Goal: Task Accomplishment & Management: Manage account settings

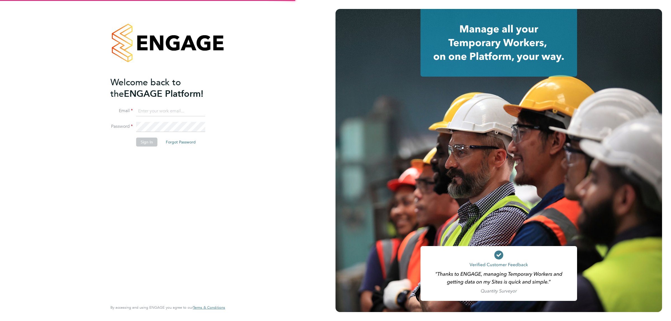
type input "donjeater@itsconstruction.co.uk"
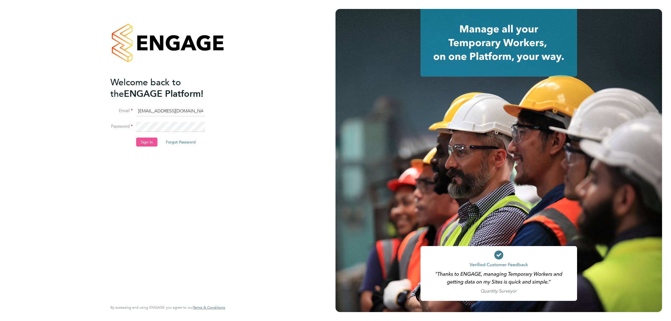
click at [144, 146] on button "Sign In" at bounding box center [146, 142] width 21 height 9
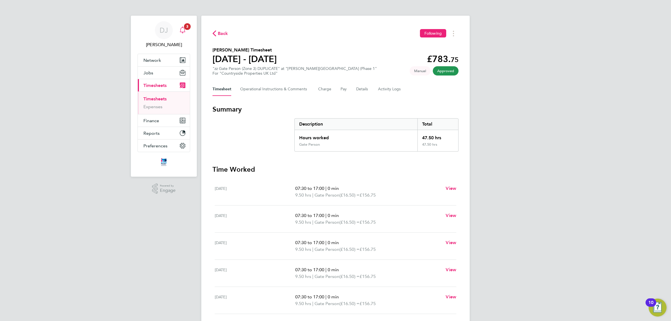
click at [184, 28] on span "3" at bounding box center [187, 26] width 7 height 7
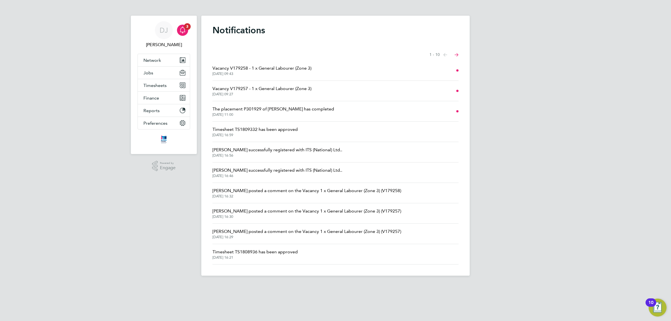
click at [307, 67] on span "Vacancy V179258 - 1 x General Labourer (Zone 3)" at bounding box center [262, 68] width 99 height 7
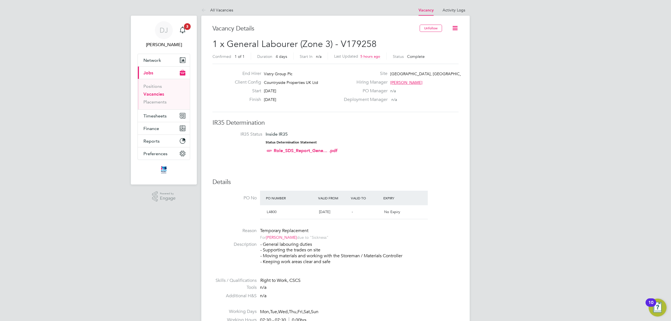
click at [210, 7] on li "All Vacancies" at bounding box center [217, 9] width 32 height 11
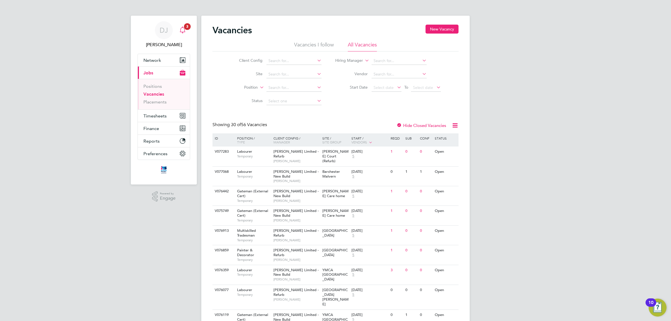
click at [185, 38] on link "Notifications 3" at bounding box center [182, 30] width 11 height 18
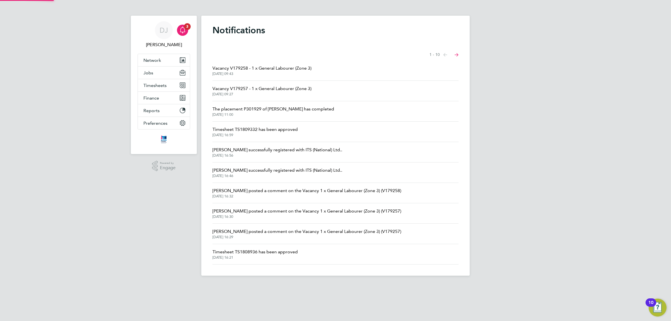
click at [262, 87] on span "Vacancy V179257 - 1 x General Labourer (Zone 3)" at bounding box center [262, 88] width 99 height 7
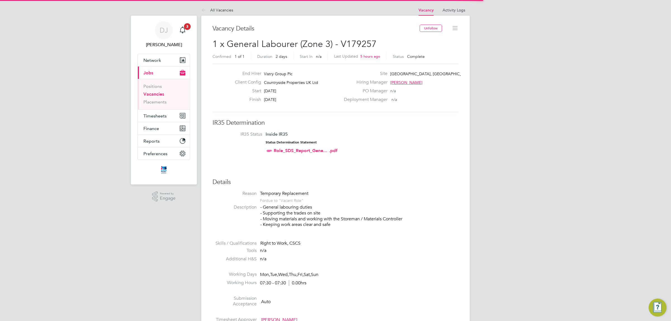
scroll to position [3, 3]
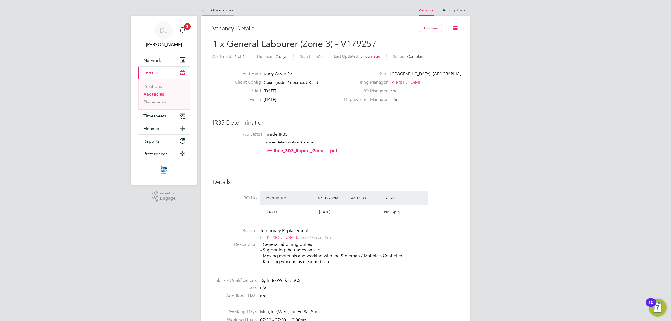
click at [202, 9] on icon at bounding box center [204, 10] width 7 height 7
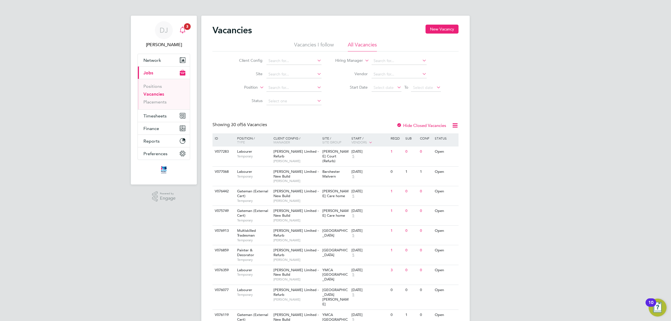
click at [181, 30] on icon "Main navigation" at bounding box center [182, 30] width 7 height 7
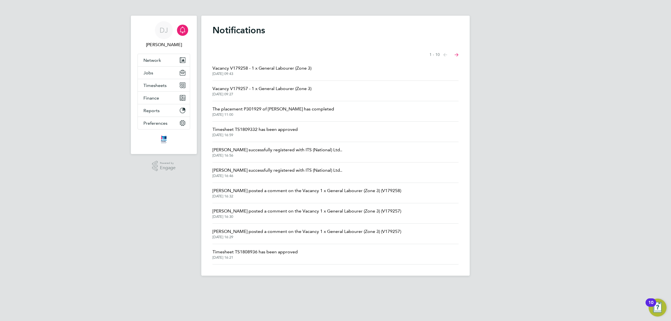
click at [262, 70] on span "Vacancy V179258 - 1 x General Labourer (Zone 3)" at bounding box center [262, 68] width 99 height 7
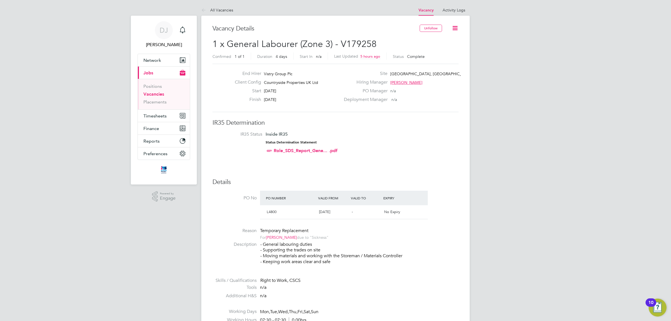
click at [156, 94] on link "Vacancies" at bounding box center [153, 93] width 21 height 5
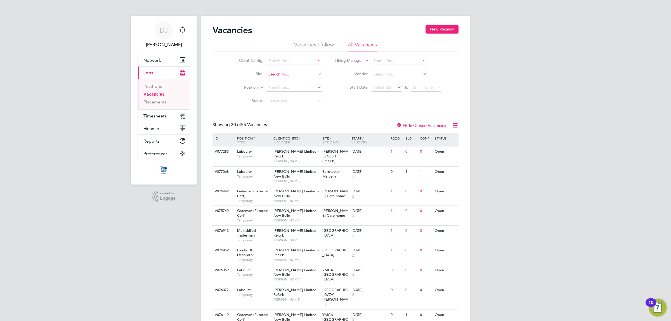
click at [274, 74] on input at bounding box center [294, 74] width 55 height 8
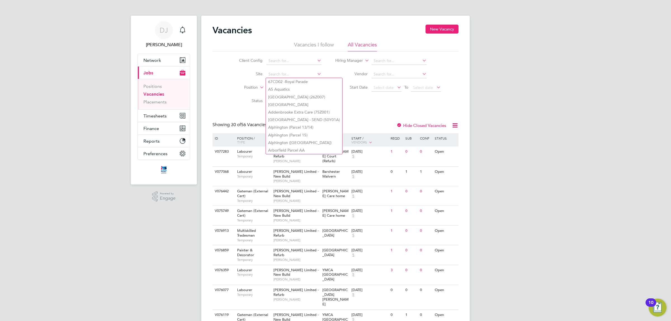
click at [234, 81] on li "Position" at bounding box center [275, 87] width 105 height 13
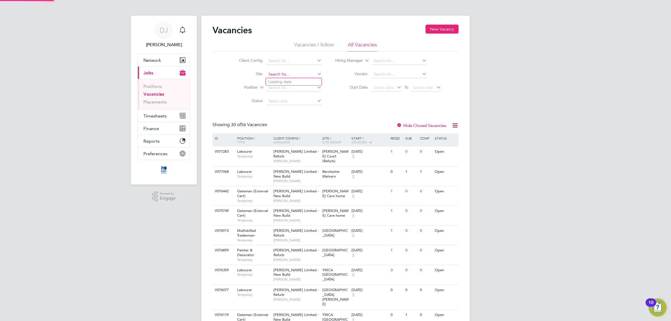
click at [281, 76] on input at bounding box center [294, 74] width 55 height 8
click at [286, 89] on li "Rosewood - Sutton Road Phase 2" at bounding box center [307, 89] width 82 height 8
type input "Rosewood - [PERSON_NAME][GEOGRAPHIC_DATA] Phase 2"
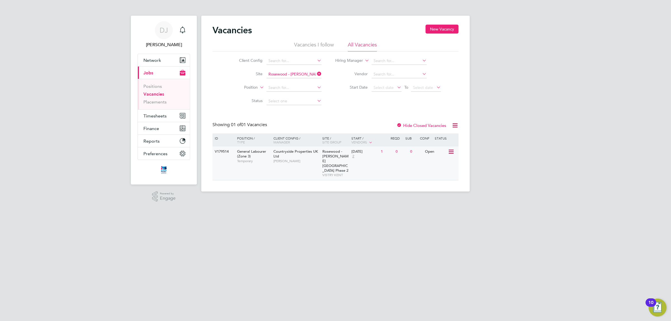
click at [424, 162] on div "V179514 General Labourer (Zone 3) Temporary Countryside Properties UK Ltd Luke …" at bounding box center [336, 164] width 246 height 34
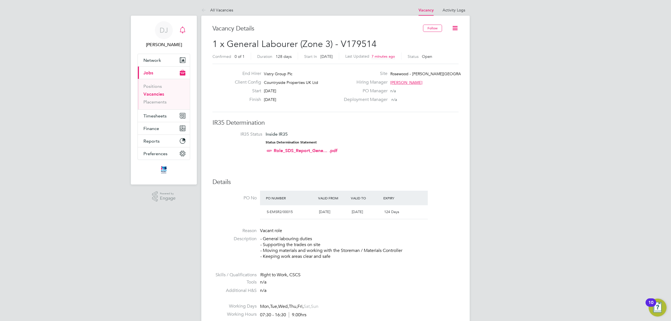
click at [182, 33] on icon "Main navigation" at bounding box center [182, 30] width 7 height 7
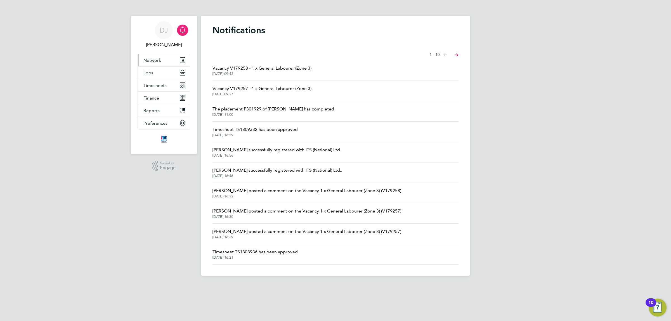
click at [162, 62] on button "Network" at bounding box center [164, 60] width 52 height 12
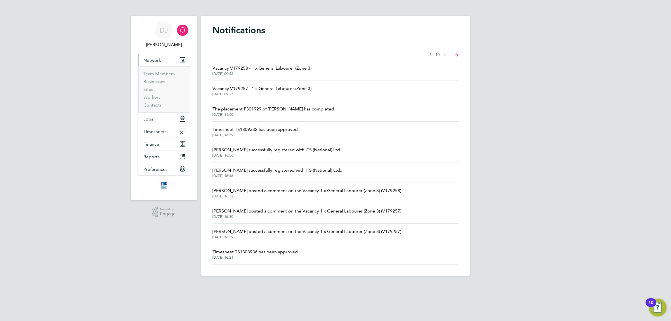
click at [156, 101] on li "Workers" at bounding box center [164, 99] width 42 height 8
click at [156, 100] on li "Workers" at bounding box center [164, 99] width 42 height 8
click at [156, 100] on link "Workers" at bounding box center [151, 97] width 17 height 5
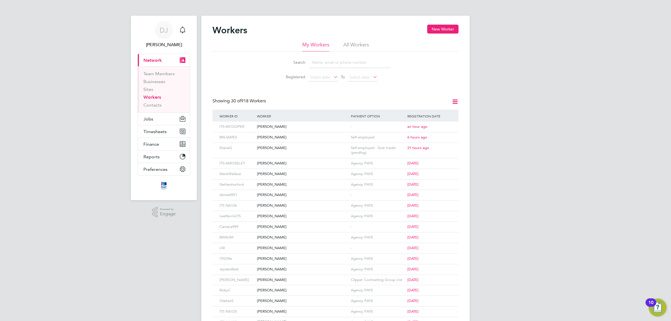
click at [335, 66] on input at bounding box center [350, 62] width 82 height 11
click at [437, 28] on button "New Worker" at bounding box center [442, 29] width 31 height 9
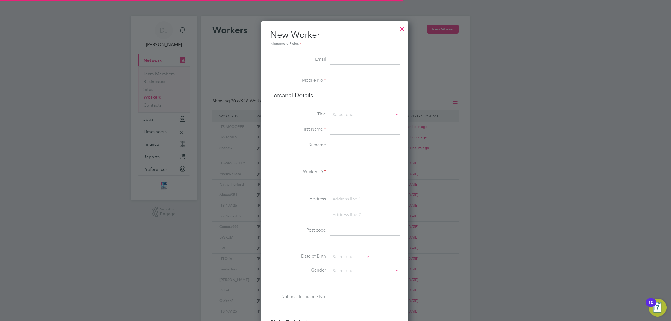
scroll to position [477, 149]
type input "s"
click at [347, 64] on input at bounding box center [365, 60] width 69 height 10
paste input "Connelly"
drag, startPoint x: 346, startPoint y: 60, endPoint x: 303, endPoint y: 62, distance: 42.8
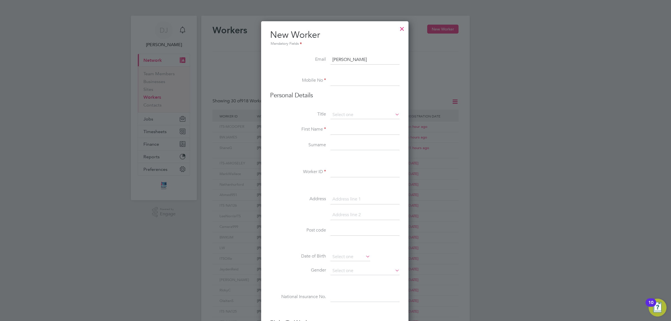
click at [305, 60] on li "Email Connelly" at bounding box center [334, 63] width 129 height 16
type input "Connelly"
click at [350, 60] on input "Connelly" at bounding box center [365, 60] width 69 height 10
click at [352, 176] on input at bounding box center [365, 172] width 69 height 10
click at [340, 55] on input at bounding box center [365, 60] width 69 height 10
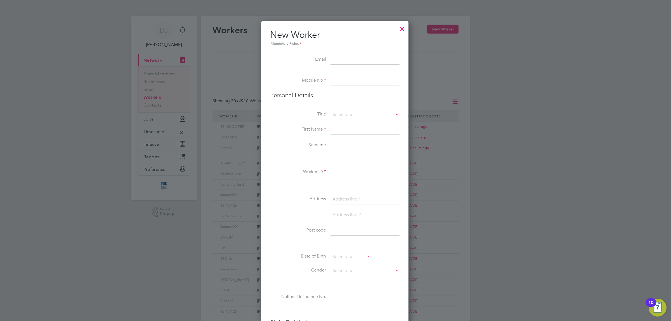
paste input "mailto:stevencon1972@gmail.com"
drag, startPoint x: 342, startPoint y: 58, endPoint x: 276, endPoint y: 65, distance: 66.3
click at [279, 64] on li "Email mailto:stevencon1972@gmail.com" at bounding box center [334, 63] width 129 height 16
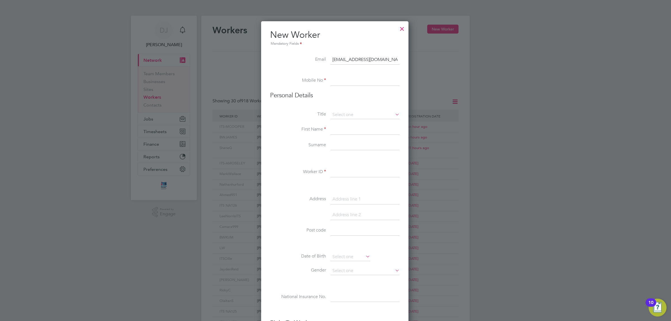
type input "[EMAIL_ADDRESS][DOMAIN_NAME]"
click at [332, 76] on input at bounding box center [365, 81] width 69 height 10
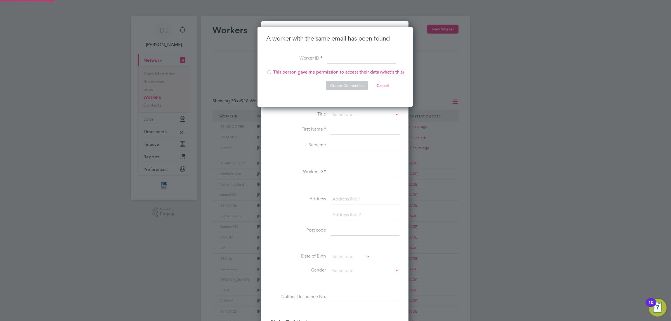
scroll to position [80, 156]
type input "StevenConnelly"
click at [279, 73] on li "This person gave me permission to access their data ( what's this )" at bounding box center [335, 74] width 137 height 11
drag, startPoint x: 333, startPoint y: 83, endPoint x: 396, endPoint y: 502, distance: 424.0
click at [396, 321] on html "DJ Don Jeater Notifications Applications: Current page: Network Team Members Bu…" at bounding box center [335, 243] width 671 height 486
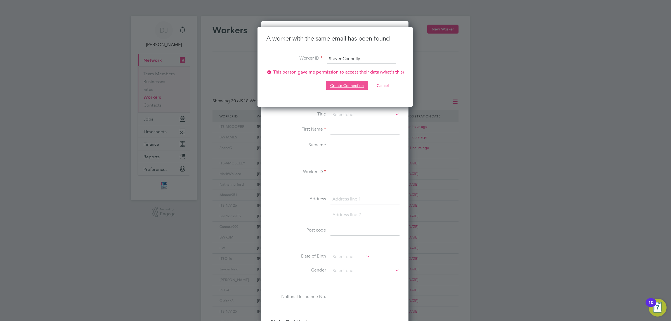
click at [340, 85] on button "Create Connection" at bounding box center [347, 85] width 43 height 9
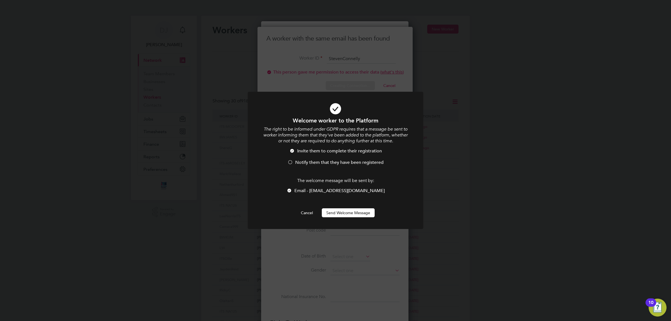
click at [352, 206] on div "Welcome worker to the Platform The right to be informed under GDPR requires tha…" at bounding box center [335, 167] width 145 height 100
click at [355, 214] on button "Send Welcome Message" at bounding box center [348, 212] width 53 height 9
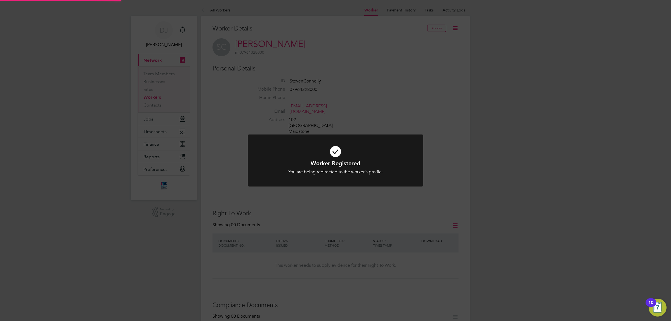
click at [545, 159] on div "Worker Registered You are being redirected to the worker's profile. Cancel Okay" at bounding box center [335, 160] width 671 height 321
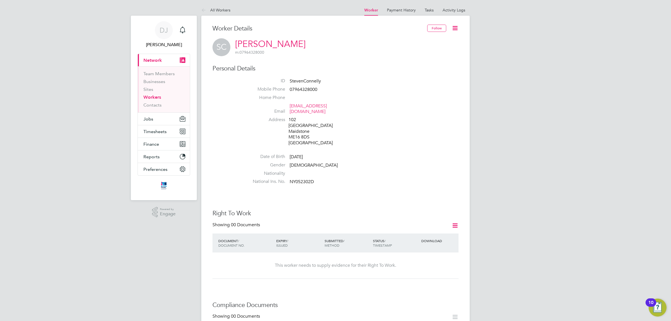
click at [383, 154] on li "Date of Birth 12 May 1972" at bounding box center [352, 158] width 213 height 8
click at [456, 29] on icon at bounding box center [455, 28] width 7 height 7
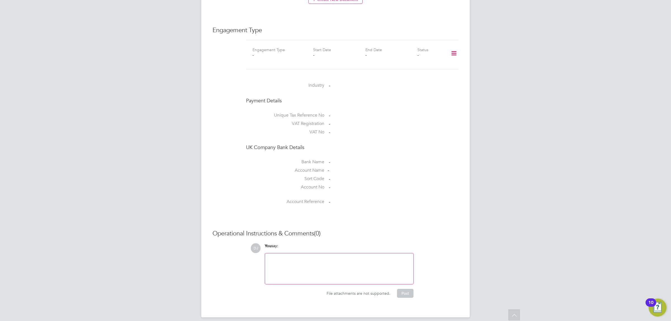
scroll to position [100, 0]
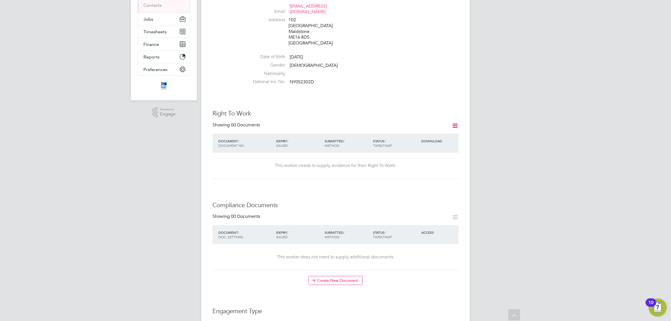
click at [455, 122] on icon at bounding box center [455, 125] width 7 height 7
click at [426, 132] on li "Add Right To Work Document" at bounding box center [423, 133] width 67 height 8
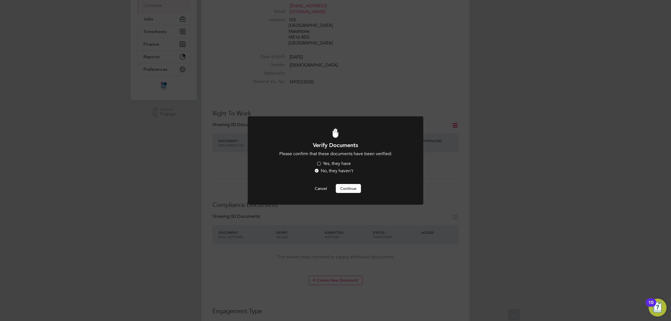
scroll to position [0, 0]
click at [336, 162] on label "Yes, they have" at bounding box center [333, 164] width 35 height 6
click at [0, 0] on input "Yes, they have" at bounding box center [0, 0] width 0 height 0
click at [340, 182] on div "Verify Documents Please confirm that these documents have been verified: Yes, t…" at bounding box center [335, 167] width 145 height 51
click at [343, 189] on button "Continue" at bounding box center [348, 188] width 25 height 9
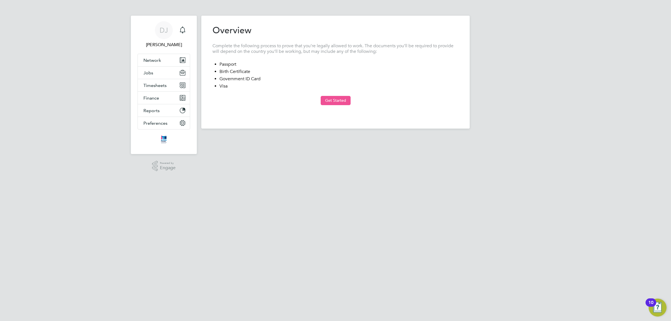
click at [331, 104] on at-sequence "Overview Complete the following process to prove that you’re legally allowed to…" at bounding box center [336, 71] width 246 height 93
click at [332, 102] on button "Get Started" at bounding box center [336, 100] width 30 height 9
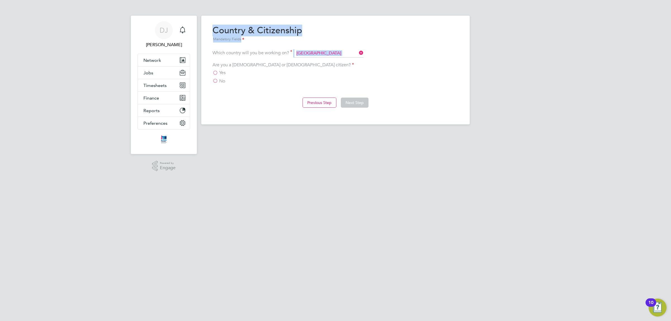
click at [314, 79] on div "No" at bounding box center [336, 81] width 246 height 6
click at [223, 76] on div "Yes" at bounding box center [336, 73] width 246 height 6
click at [221, 73] on span "Yes" at bounding box center [222, 73] width 6 height 6
click at [0, 0] on input "Yes" at bounding box center [0, 0] width 0 height 0
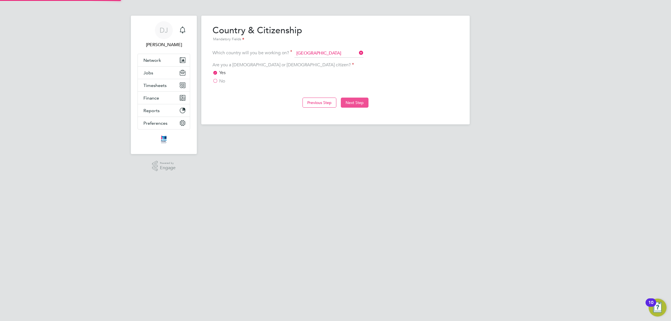
click at [354, 101] on button "Next Step" at bounding box center [355, 103] width 28 height 10
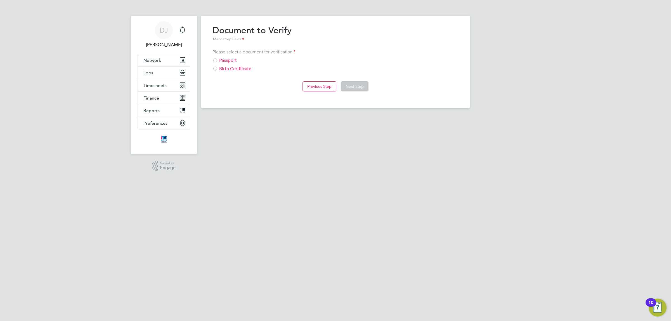
click at [230, 59] on div "Passport" at bounding box center [336, 61] width 246 height 6
click at [354, 77] on div "Previous Step Next Step" at bounding box center [336, 86] width 246 height 22
click at [354, 83] on button "Next Step" at bounding box center [355, 86] width 28 height 10
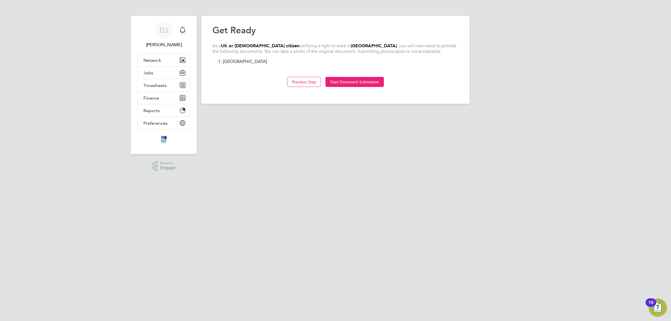
click at [346, 74] on div "Previous Step Start Document Submission" at bounding box center [336, 81] width 246 height 22
click at [348, 79] on button "Start Document Submission" at bounding box center [355, 82] width 58 height 10
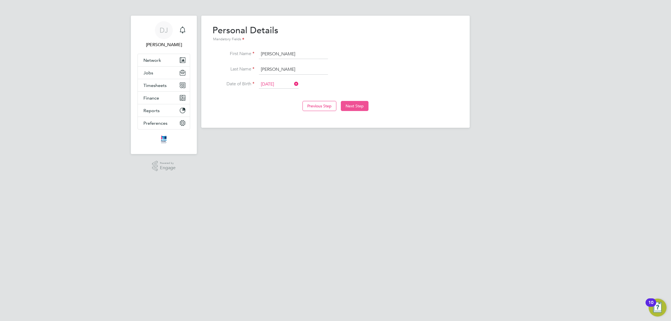
click at [360, 109] on button "Next Step" at bounding box center [355, 106] width 28 height 10
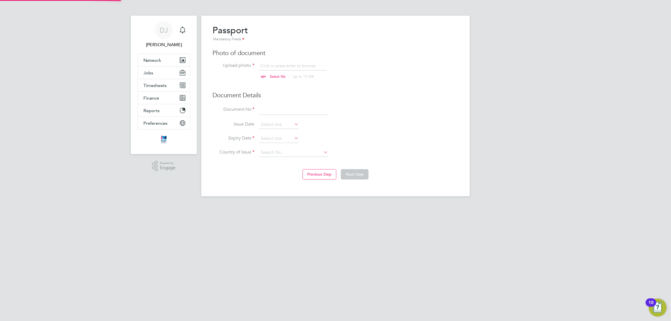
scroll to position [8, 69]
click at [283, 62] on div "Passport Mandatory Fields Photo of document Upload photo: Click or press enter …" at bounding box center [336, 94] width 246 height 138
click at [287, 110] on input at bounding box center [293, 110] width 69 height 10
click at [276, 105] on input at bounding box center [293, 110] width 69 height 10
type input "518981127"
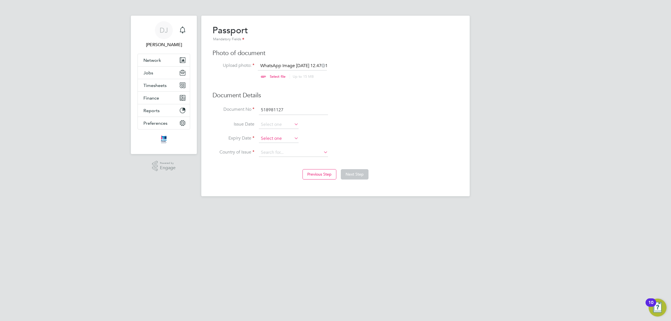
click at [276, 140] on input at bounding box center [279, 139] width 40 height 8
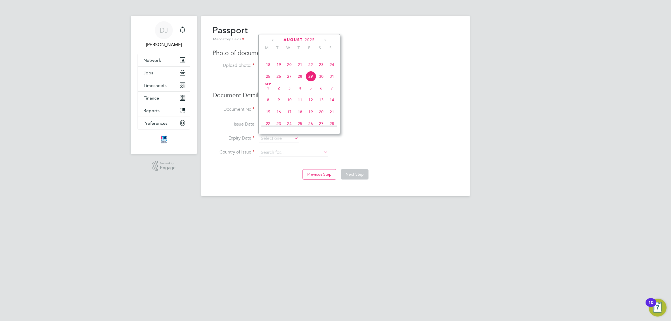
click at [311, 41] on span "2025" at bounding box center [310, 39] width 10 height 5
click at [278, 90] on span "2026" at bounding box center [279, 86] width 11 height 11
click at [273, 41] on icon at bounding box center [273, 40] width 5 height 6
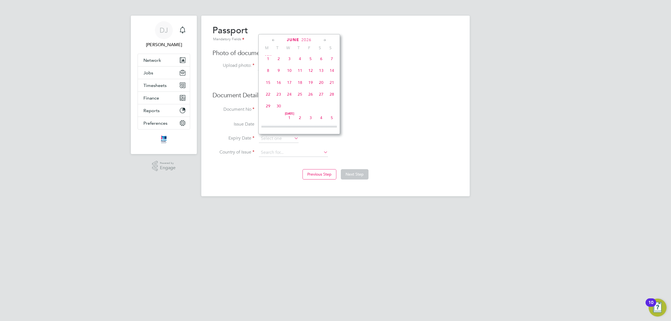
click at [273, 41] on icon at bounding box center [273, 40] width 5 height 6
click at [282, 97] on span "17" at bounding box center [279, 96] width 11 height 11
type input "[DATE]"
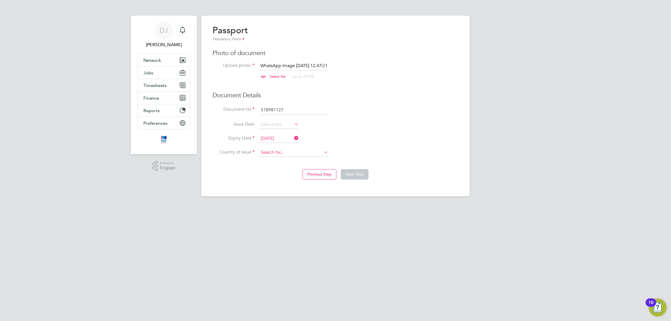
click at [296, 154] on input at bounding box center [293, 153] width 69 height 8
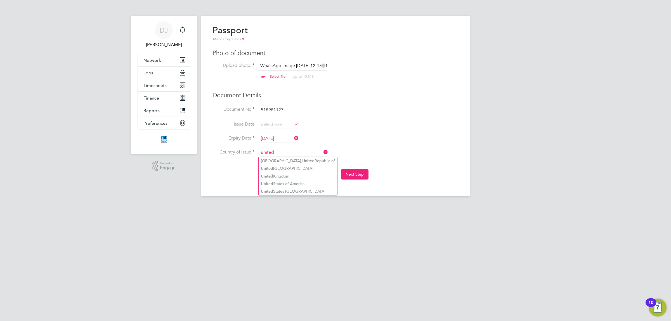
type input "[GEOGRAPHIC_DATA]"
click at [299, 161] on li "United Kingdom" at bounding box center [294, 161] width 70 height 8
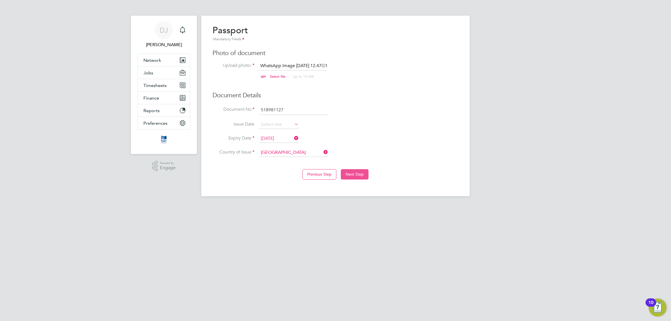
click at [352, 177] on button "Next Step" at bounding box center [355, 174] width 28 height 10
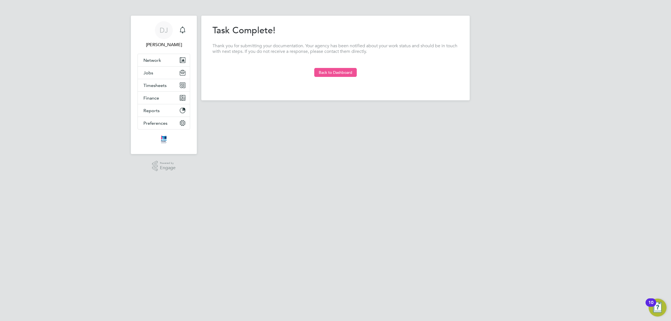
click at [331, 68] on button "Back to Dashboard" at bounding box center [335, 72] width 43 height 9
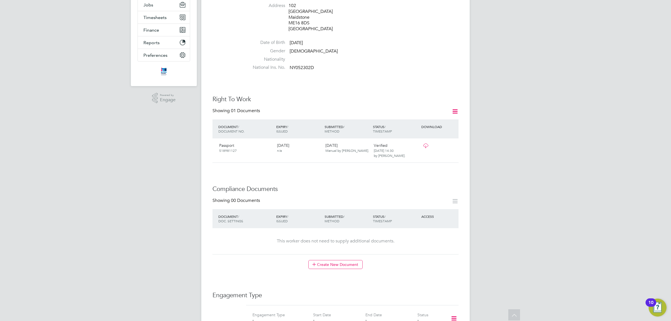
scroll to position [379, 0]
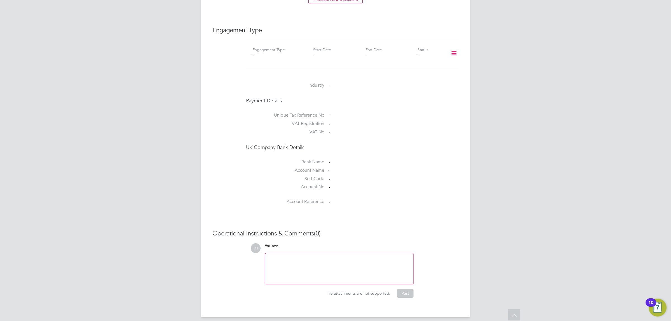
click at [452, 51] on icon at bounding box center [454, 53] width 10 height 13
click at [416, 72] on li "Add Engagement Type" at bounding box center [424, 72] width 63 height 8
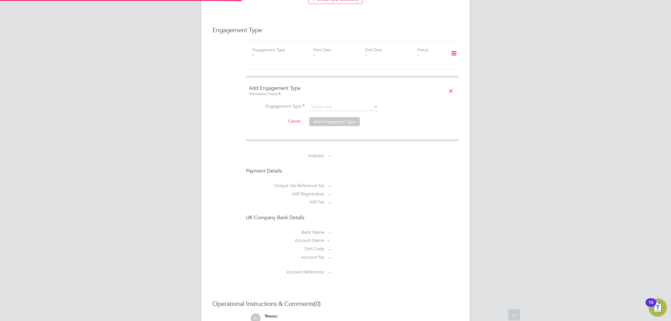
click at [339, 93] on ng-form "Add Engagement Type Mandatory Fields Engagement Type Cancel Add Engagement Type" at bounding box center [352, 109] width 207 height 48
click at [337, 103] on input at bounding box center [343, 107] width 69 height 8
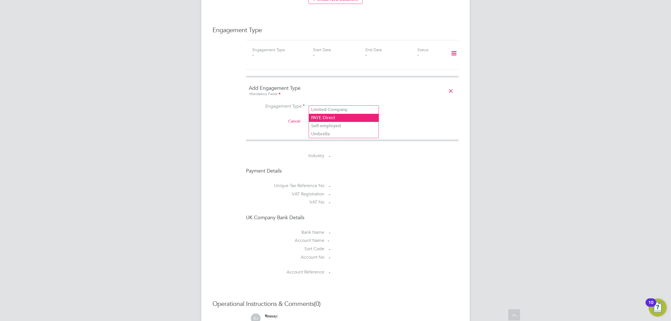
click at [332, 117] on li "PAYE Direct" at bounding box center [344, 118] width 70 height 8
type input "PAYE Direct"
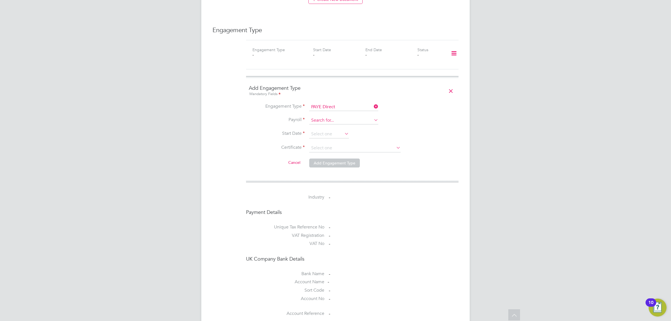
click at [329, 117] on input at bounding box center [343, 121] width 69 height 8
click at [337, 123] on li "Agency PAYE" at bounding box center [344, 123] width 70 height 8
type input "Agency PAYE"
click at [334, 130] on input at bounding box center [329, 134] width 40 height 8
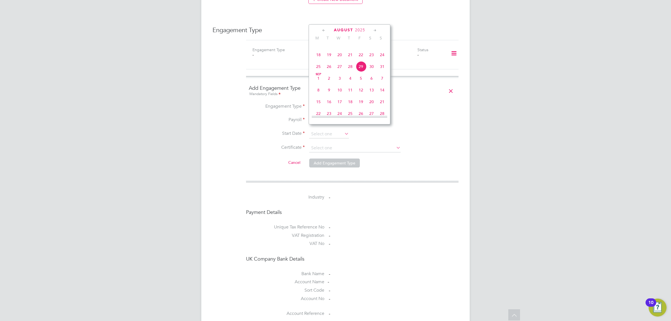
click at [318, 72] on span "25" at bounding box center [318, 66] width 11 height 11
type input "[DATE]"
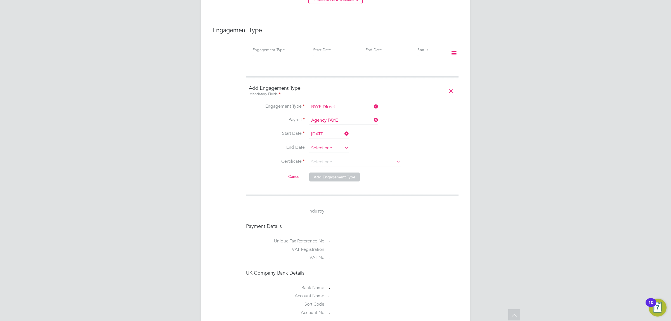
click at [320, 145] on input at bounding box center [329, 148] width 40 height 8
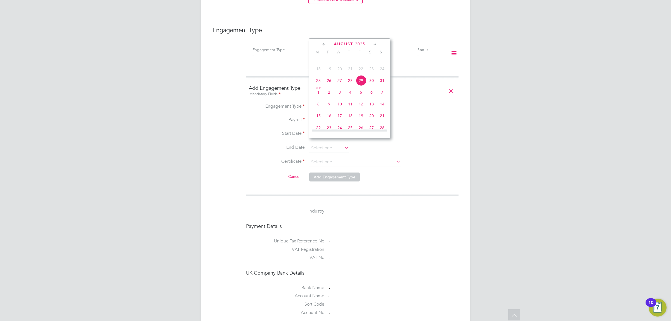
click at [390, 147] on li "End Date" at bounding box center [352, 151] width 207 height 14
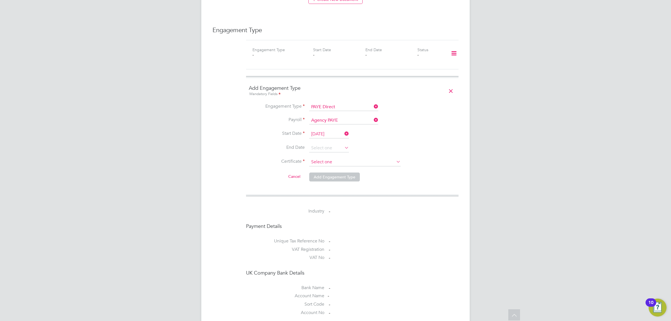
click at [340, 160] on input at bounding box center [354, 162] width 91 height 8
click at [335, 181] on li "Don't know" at bounding box center [355, 179] width 92 height 7
type input "Don't know"
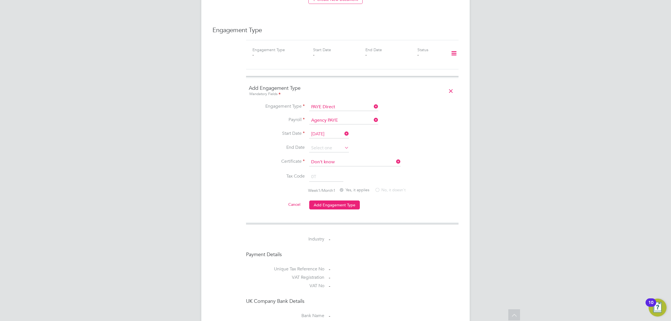
click at [320, 205] on li "Cancel Add Engagement Type" at bounding box center [352, 208] width 207 height 16
click at [322, 203] on button "Add Engagement Type" at bounding box center [334, 205] width 51 height 9
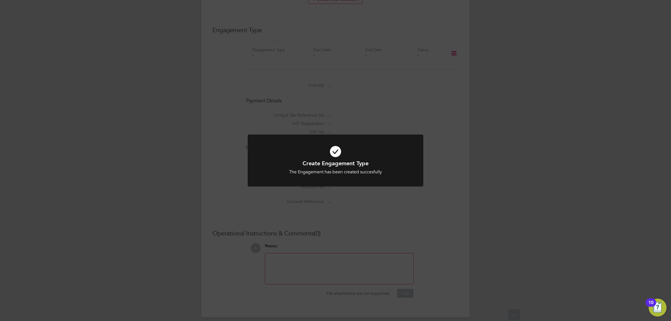
click at [451, 238] on div "Create Engagement Type The Engagement has been created succesfully Cancel Okay" at bounding box center [335, 160] width 671 height 321
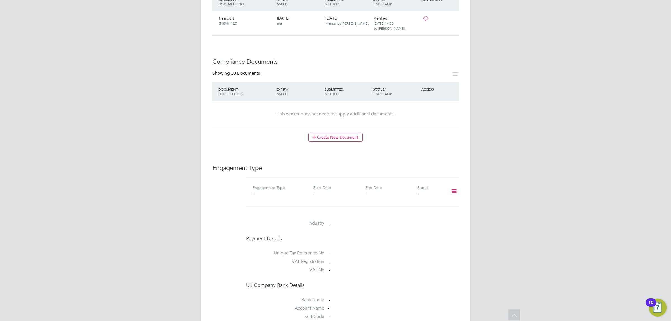
scroll to position [0, 0]
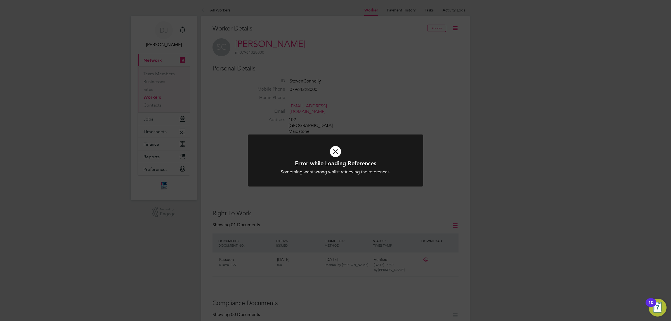
click at [501, 182] on div "Error while Loading References Something went wrong whilst retrieving the refer…" at bounding box center [335, 160] width 671 height 321
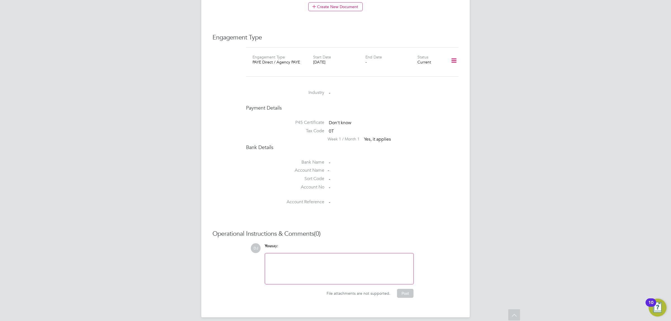
scroll to position [91, 0]
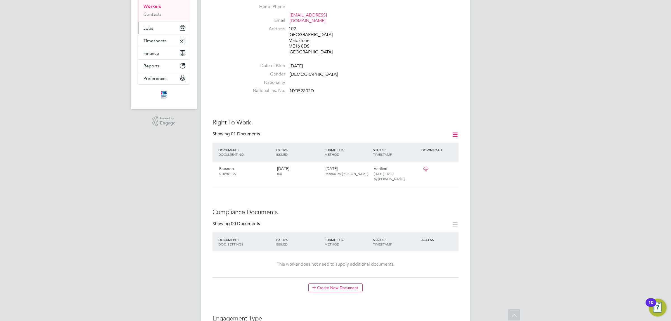
click at [153, 27] on button "Jobs" at bounding box center [164, 28] width 52 height 12
click at [153, 13] on link "Placements" at bounding box center [154, 10] width 23 height 5
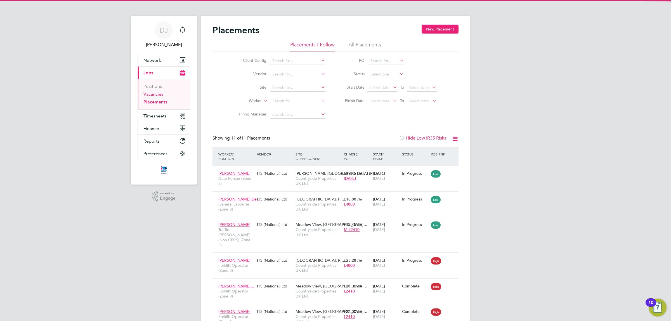
click at [156, 94] on link "Vacancies" at bounding box center [153, 93] width 20 height 5
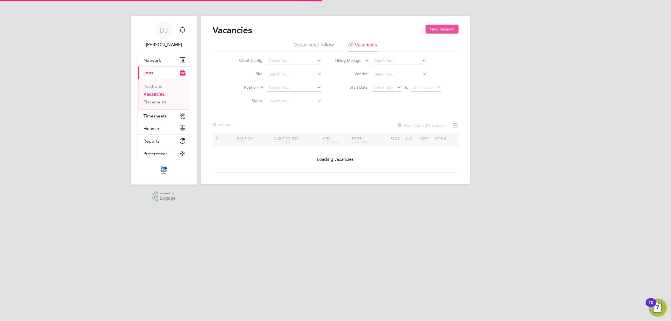
click at [441, 27] on button "New Vacancy" at bounding box center [442, 29] width 33 height 9
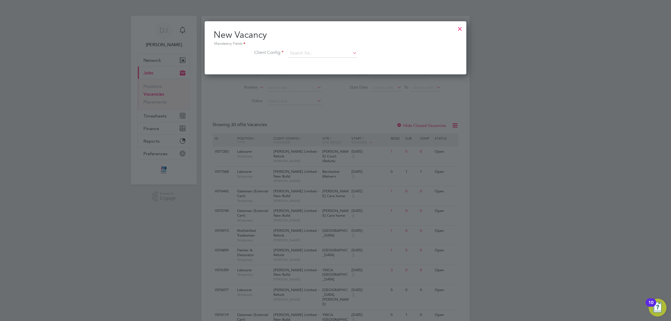
click at [312, 43] on div "Mandatory Fields" at bounding box center [336, 44] width 244 height 6
click at [312, 48] on div "New Vacancy Mandatory Fields Client Config" at bounding box center [336, 46] width 244 height 34
click at [459, 29] on div at bounding box center [460, 27] width 10 height 10
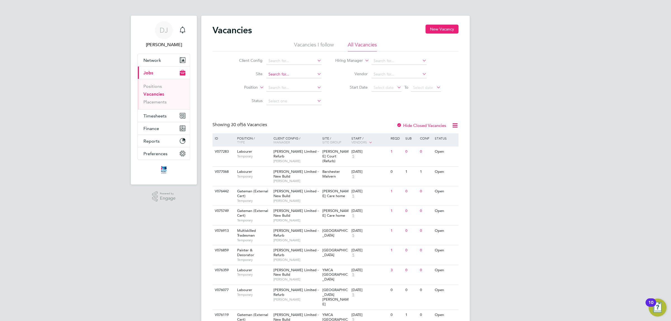
click at [291, 72] on input at bounding box center [294, 74] width 55 height 8
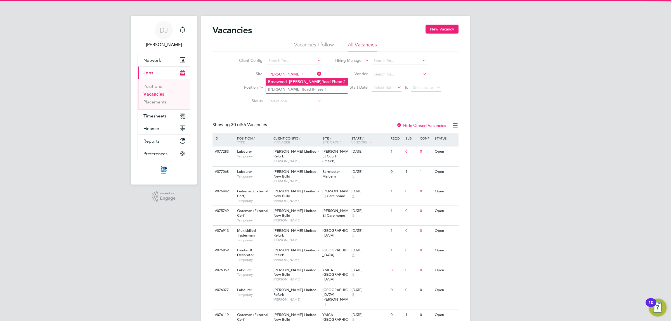
click at [291, 84] on li "R osewood - Sutton Road Phase 2" at bounding box center [307, 82] width 82 height 8
type input "Rosewood - [PERSON_NAME][GEOGRAPHIC_DATA] Phase 2"
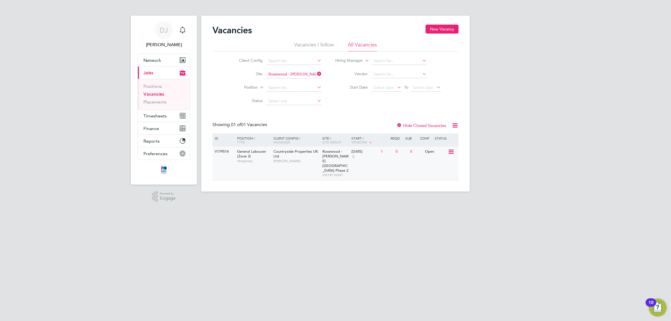
click at [369, 156] on div "26 Aug 2025 2" at bounding box center [364, 154] width 29 height 15
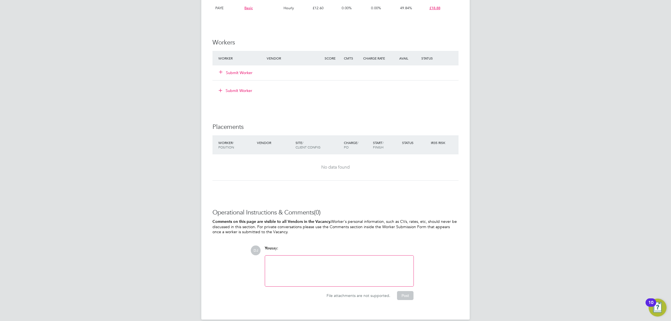
scroll to position [419, 0]
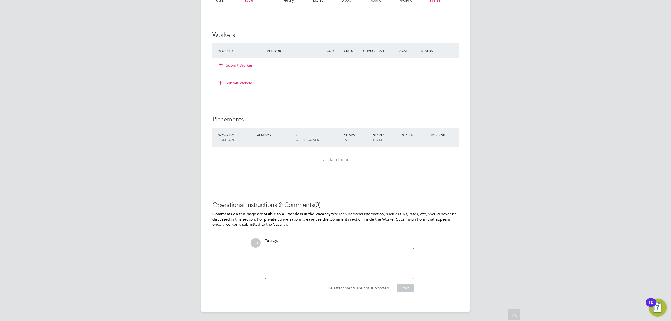
click at [240, 67] on button "Submit Worker" at bounding box center [236, 65] width 34 height 6
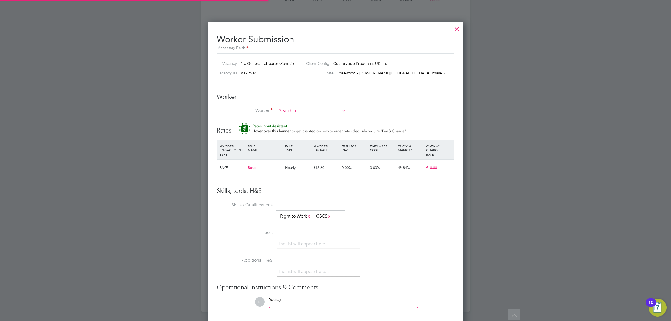
scroll to position [346, 256]
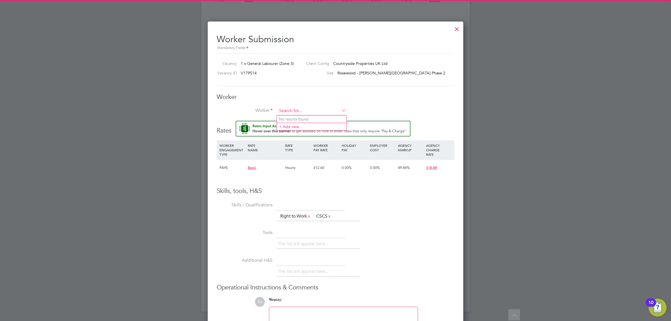
click at [309, 111] on input at bounding box center [311, 111] width 69 height 8
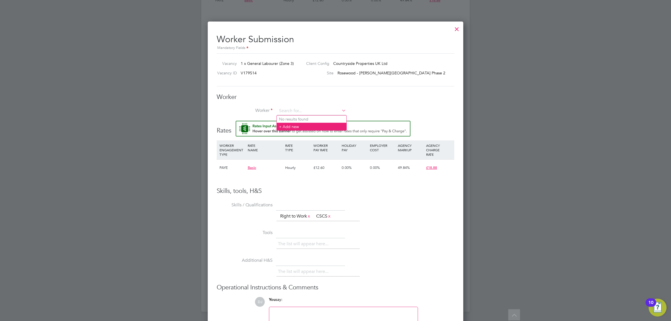
click at [297, 127] on li "+ Add new" at bounding box center [312, 127] width 70 height 8
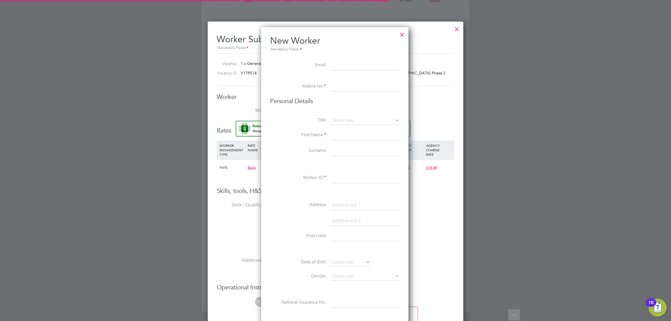
scroll to position [477, 149]
click at [406, 36] on div at bounding box center [402, 33] width 10 height 10
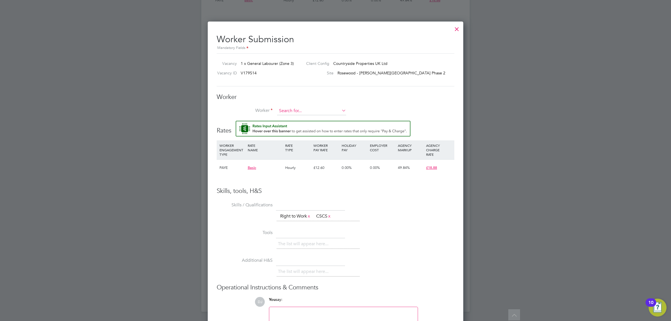
click at [294, 108] on input at bounding box center [311, 111] width 69 height 8
type input "[PERSON_NAME]"
click at [312, 111] on input at bounding box center [311, 111] width 69 height 8
click at [337, 118] on li "[PERSON_NAME] (StevenConnelly)" at bounding box center [330, 120] width 107 height 8
type input "[PERSON_NAME] (StevenConnelly)"
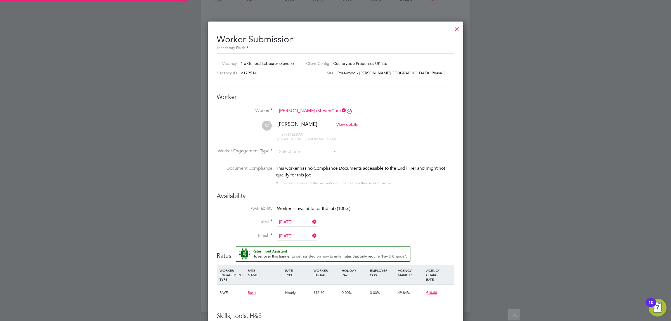
scroll to position [471, 256]
click at [314, 152] on input at bounding box center [307, 151] width 61 height 8
click at [313, 164] on li "PAYE" at bounding box center [307, 167] width 61 height 7
type input "PAYE"
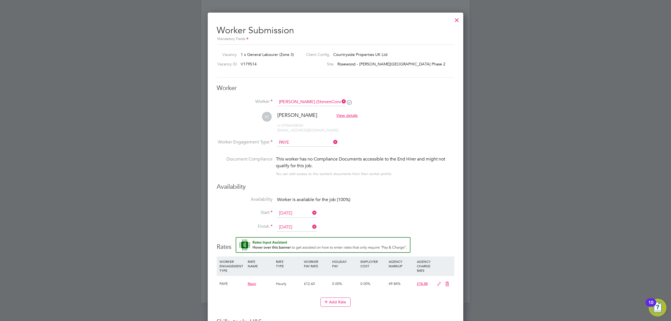
click at [299, 214] on input "[DATE]" at bounding box center [297, 213] width 40 height 8
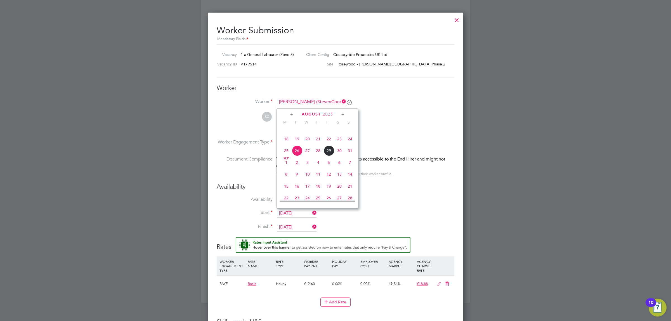
click at [296, 156] on span "26" at bounding box center [297, 150] width 11 height 11
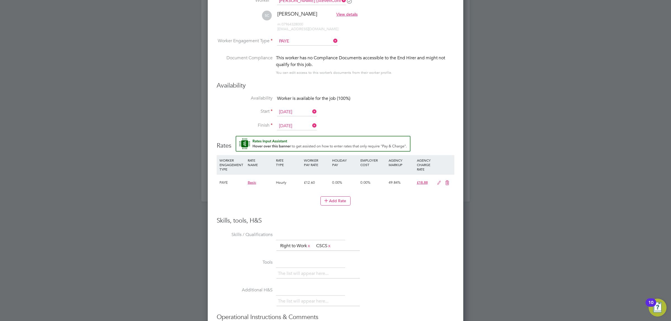
drag, startPoint x: 435, startPoint y: 184, endPoint x: 435, endPoint y: 219, distance: 35.0
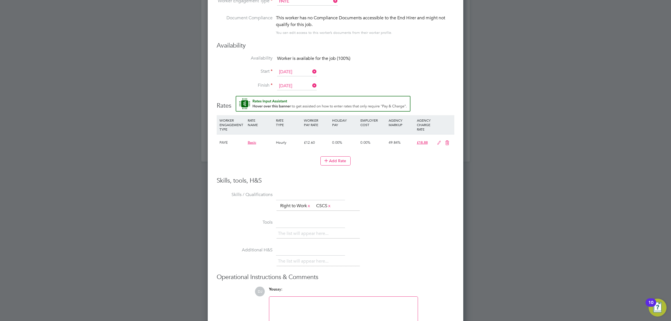
drag, startPoint x: 481, startPoint y: 122, endPoint x: 482, endPoint y: 105, distance: 16.8
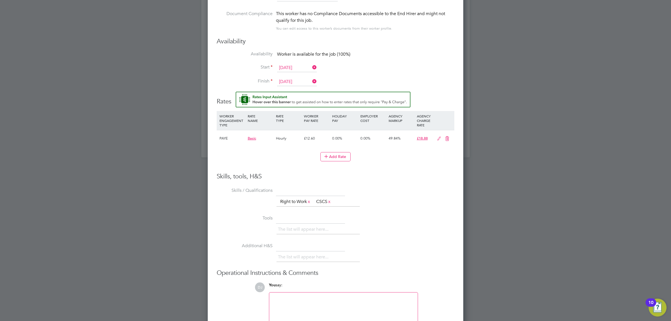
drag, startPoint x: 396, startPoint y: 176, endPoint x: 392, endPoint y: 188, distance: 12.9
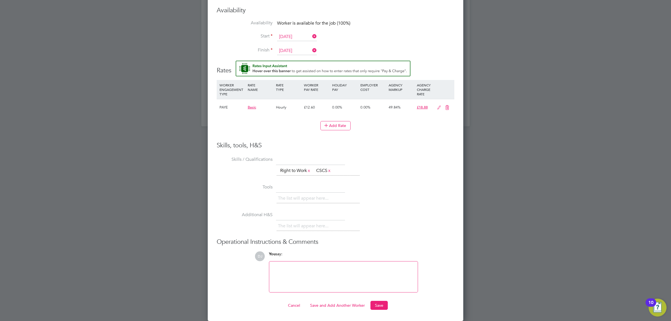
drag, startPoint x: 399, startPoint y: 189, endPoint x: 396, endPoint y: 225, distance: 36.8
click at [385, 308] on button "Save" at bounding box center [379, 305] width 17 height 9
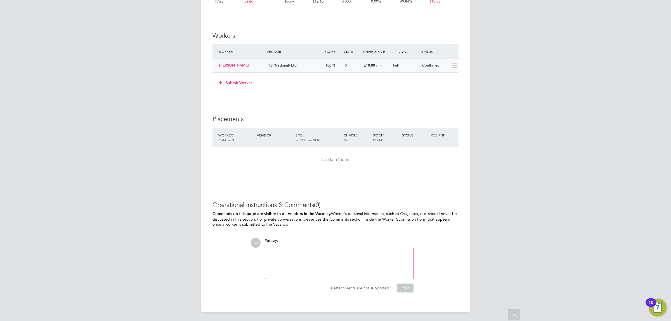
click at [437, 65] on div "Confirmed" at bounding box center [434, 65] width 29 height 9
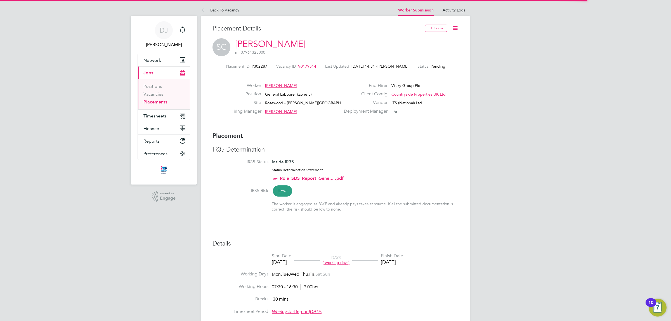
click at [456, 26] on icon at bounding box center [455, 28] width 7 height 7
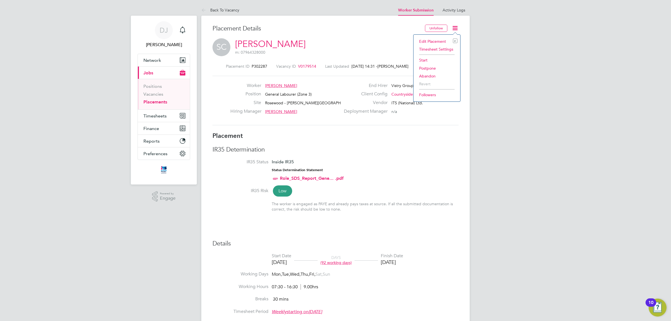
click at [424, 60] on li "Start" at bounding box center [436, 60] width 41 height 8
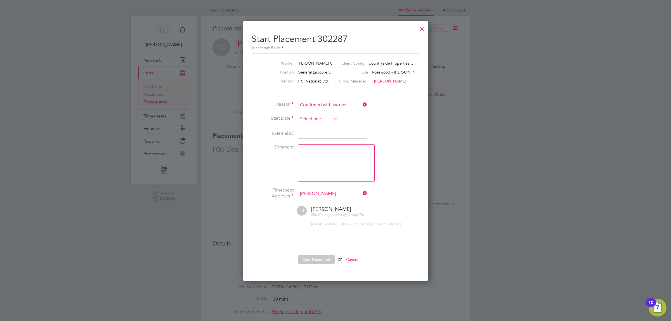
click at [323, 115] on input at bounding box center [318, 119] width 40 height 8
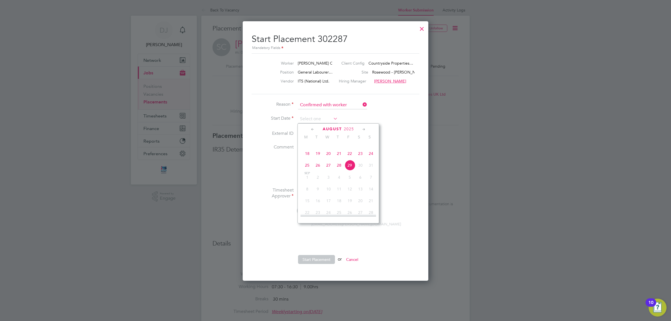
click at [307, 171] on span "25" at bounding box center [307, 165] width 11 height 11
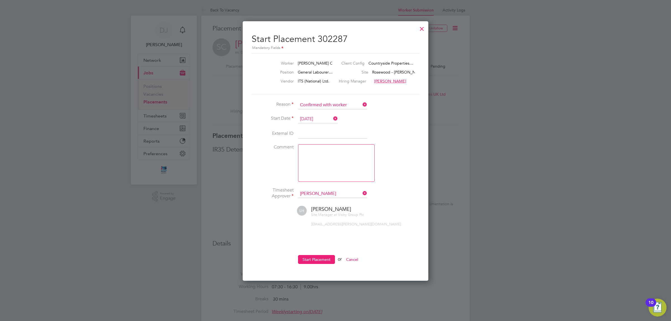
click at [319, 121] on input "[DATE]" at bounding box center [318, 119] width 40 height 8
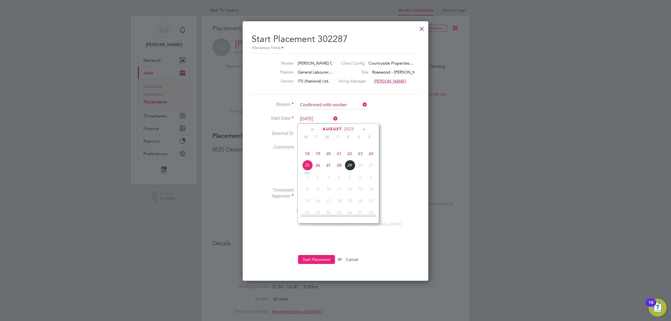
click at [316, 171] on span "26" at bounding box center [318, 165] width 11 height 11
type input "[DATE]"
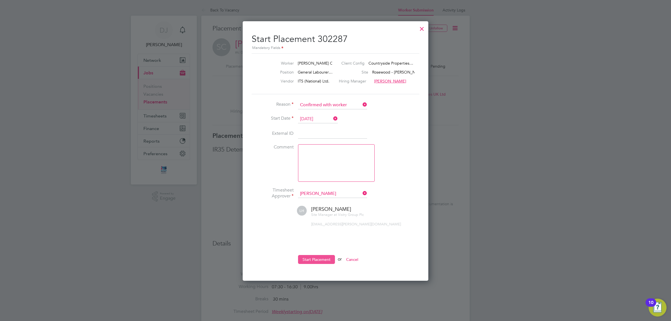
click at [307, 260] on button "Start Placement" at bounding box center [316, 259] width 37 height 9
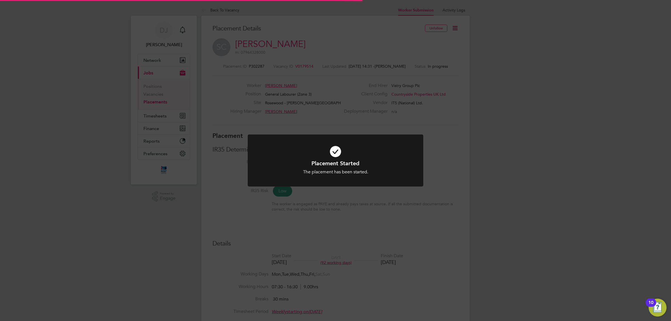
click at [419, 252] on div "Placement Started The placement has been started. Cancel Okay" at bounding box center [335, 160] width 671 height 321
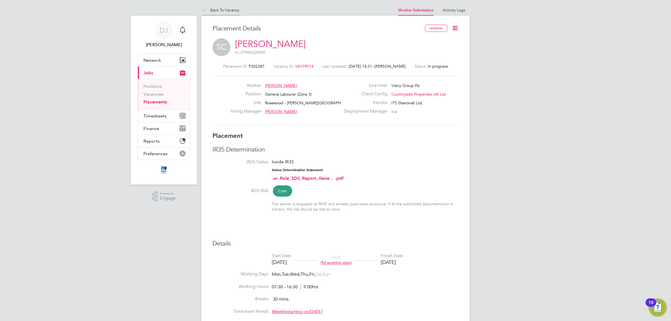
click at [224, 11] on link "Back To Vacancy" at bounding box center [220, 10] width 38 height 5
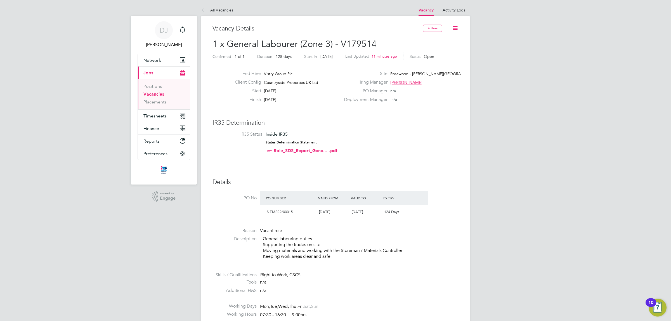
click at [154, 89] on li "Positions" at bounding box center [164, 88] width 42 height 8
click at [153, 94] on link "Vacancies" at bounding box center [153, 93] width 21 height 5
